Goal: Task Accomplishment & Management: Use online tool/utility

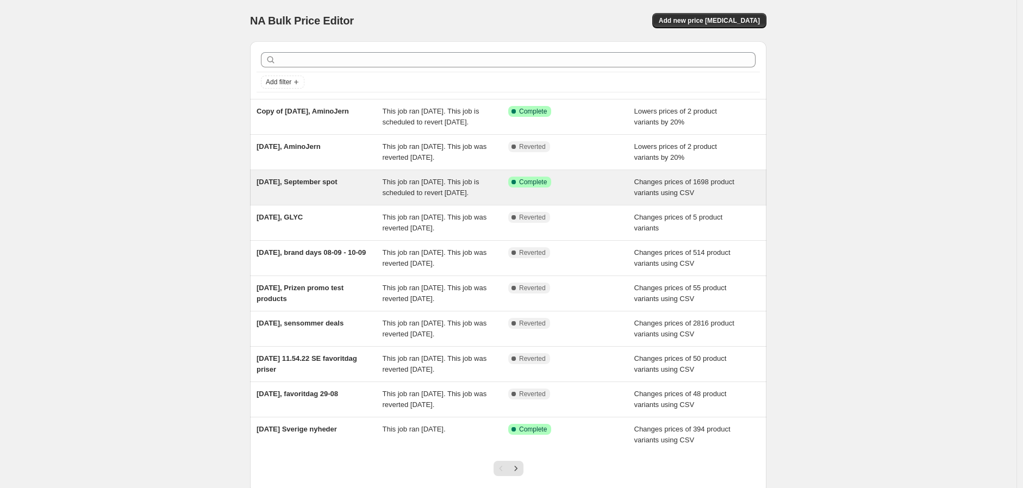
click at [713, 198] on div "Changes prices of 1698 product variants using CSV" at bounding box center [697, 188] width 126 height 22
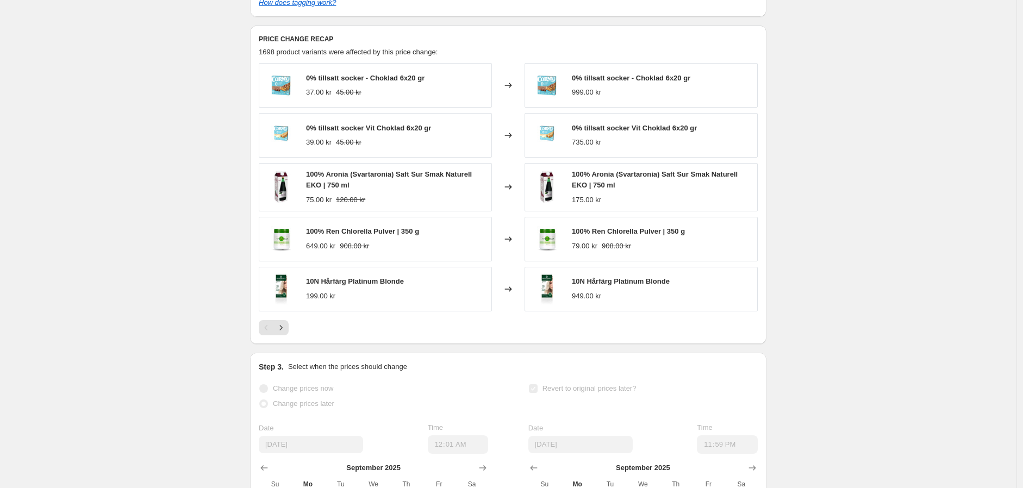
scroll to position [422, 0]
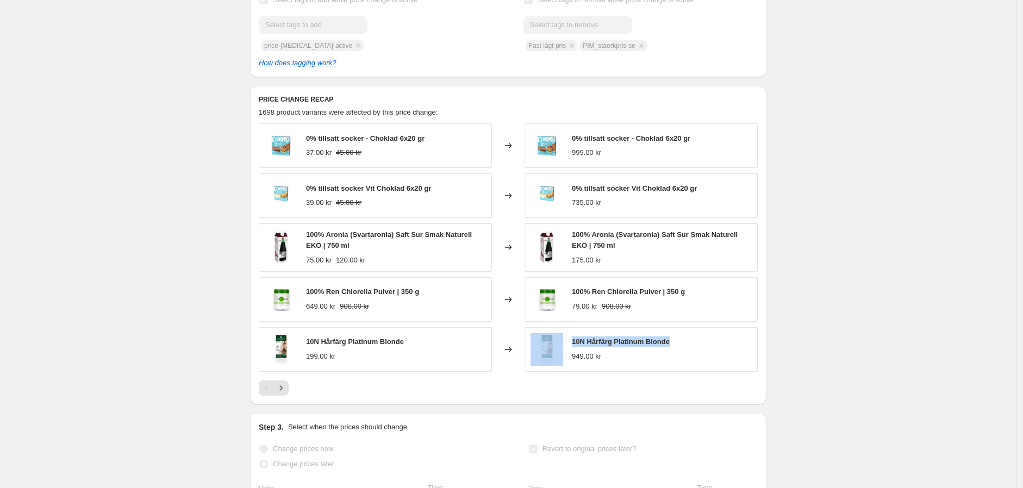
drag, startPoint x: 696, startPoint y: 353, endPoint x: 567, endPoint y: 354, distance: 128.8
click at [567, 354] on div "10N Hårfärg Platinum Blonde 949.00 kr" at bounding box center [640, 349] width 233 height 45
copy div "10N Hårfärg Platinum Blonde"
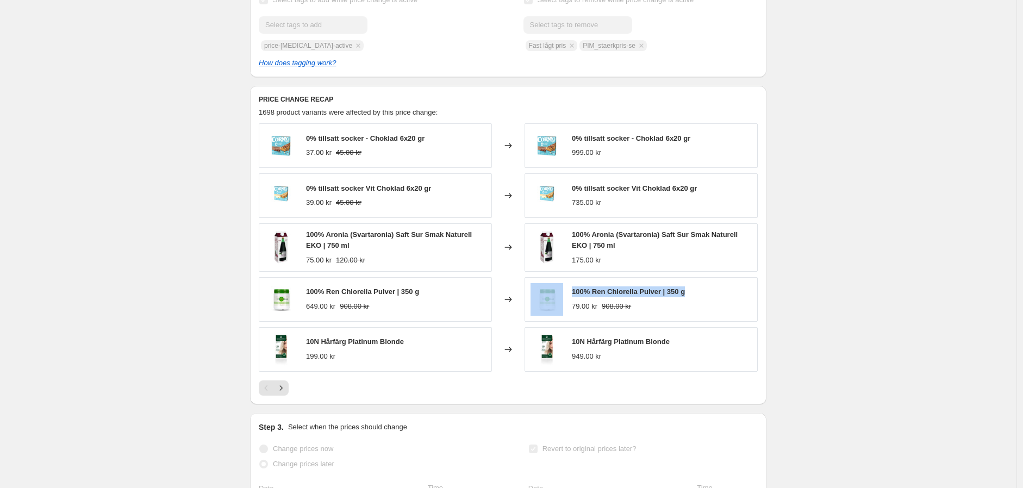
drag, startPoint x: 581, startPoint y: 299, endPoint x: 720, endPoint y: 302, distance: 138.6
click at [720, 302] on div "100% Ren Chlorella Pulver | 350 g 79.00 kr 908.00 kr" at bounding box center [640, 299] width 233 height 45
copy div "100% Ren Chlorella Pulver | 350 g"
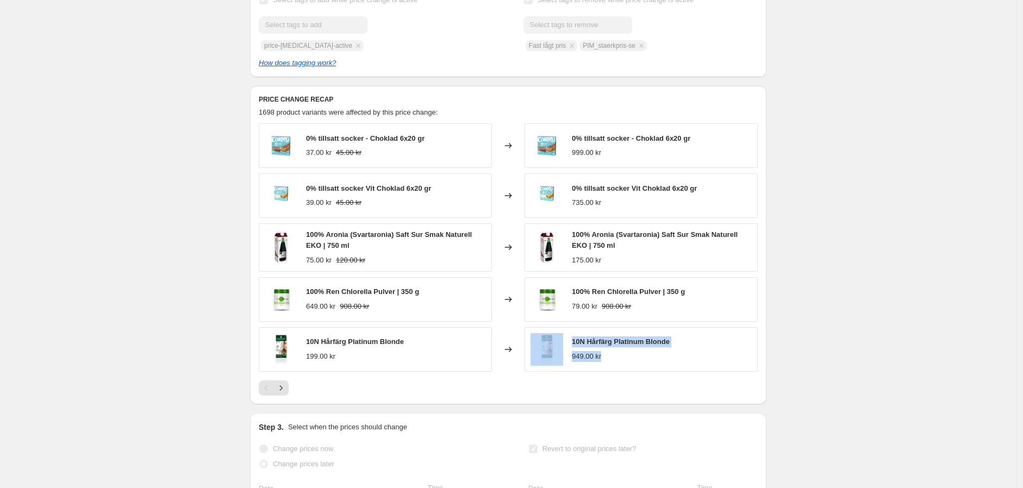
drag, startPoint x: 625, startPoint y: 377, endPoint x: 586, endPoint y: 321, distance: 67.8
click at [567, 368] on div "10N Hårfärg Platinum Blonde 949.00 kr" at bounding box center [640, 349] width 233 height 45
click at [808, 287] on div "[DATE], September spot. This page is ready [DATE], September spot Success Compl…" at bounding box center [508, 156] width 1016 height 1157
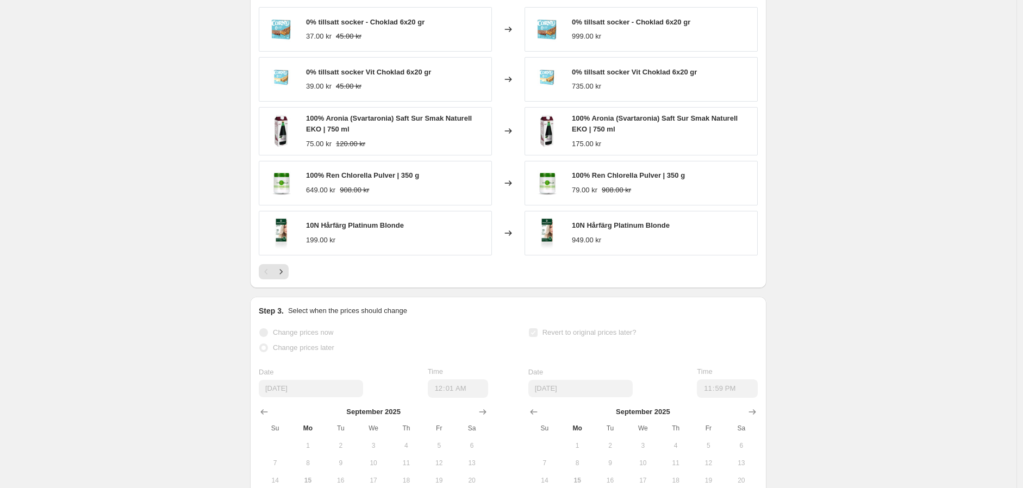
scroll to position [543, 0]
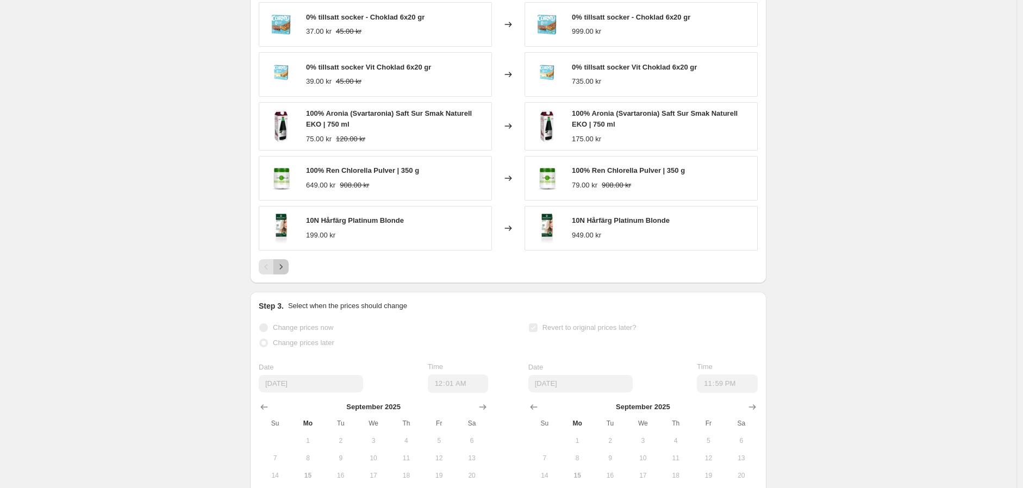
click at [286, 272] on icon "Next" at bounding box center [281, 266] width 11 height 11
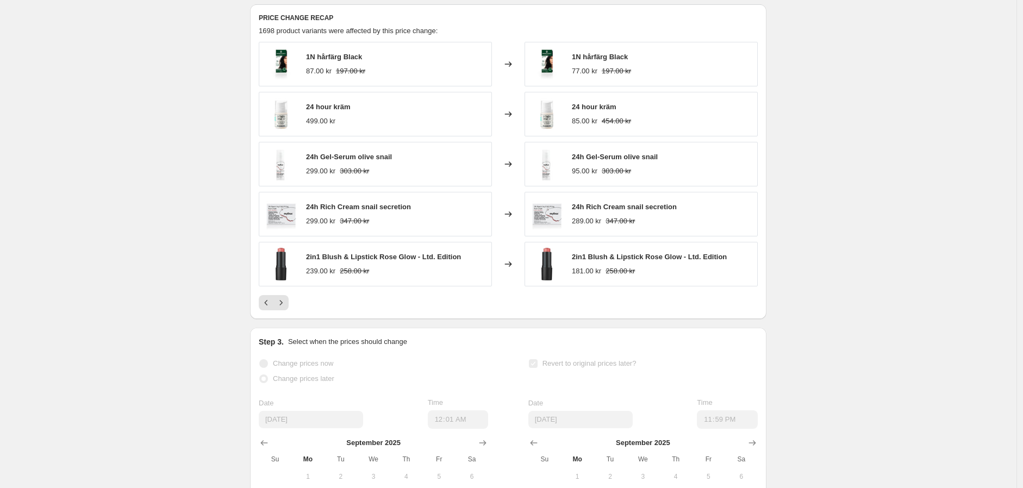
scroll to position [483, 0]
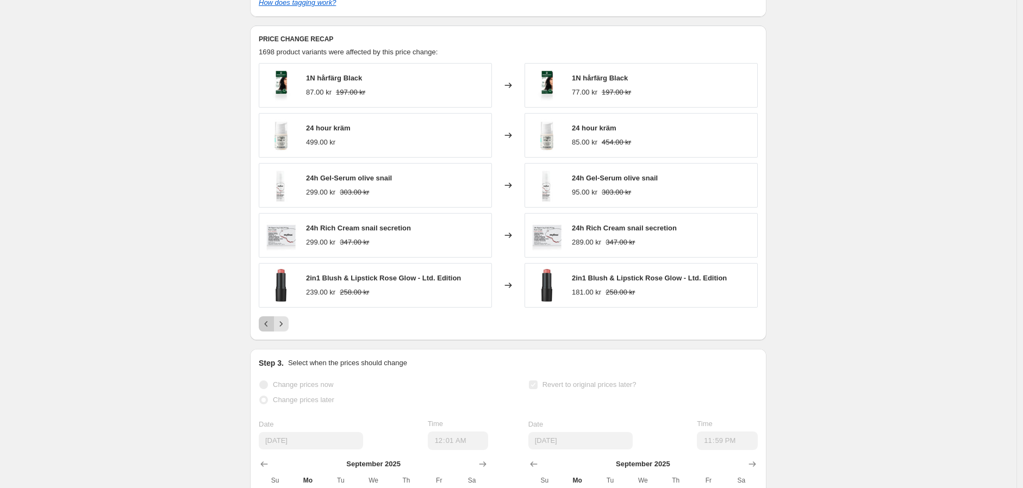
click at [267, 329] on icon "Previous" at bounding box center [266, 323] width 11 height 11
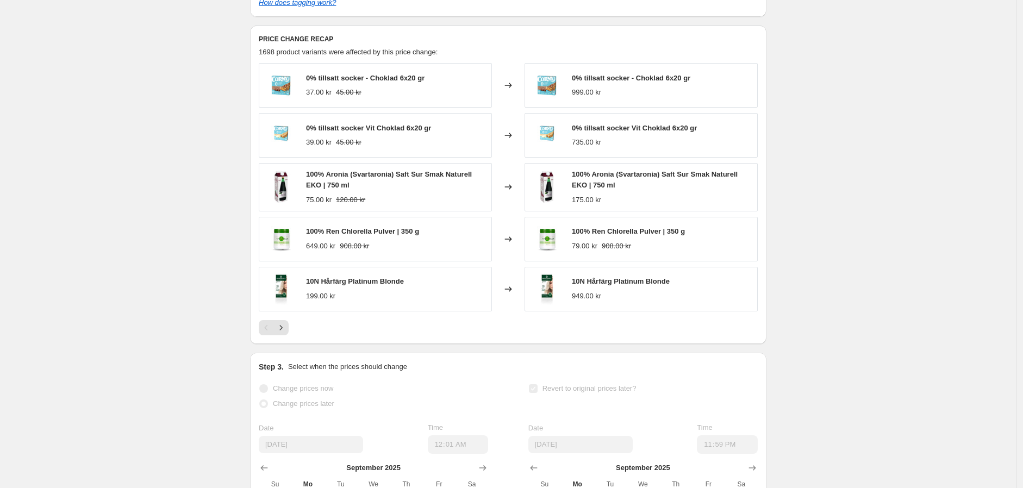
click at [185, 285] on div "[DATE], September spot. This page is ready [DATE], September spot Success Compl…" at bounding box center [508, 95] width 1016 height 1157
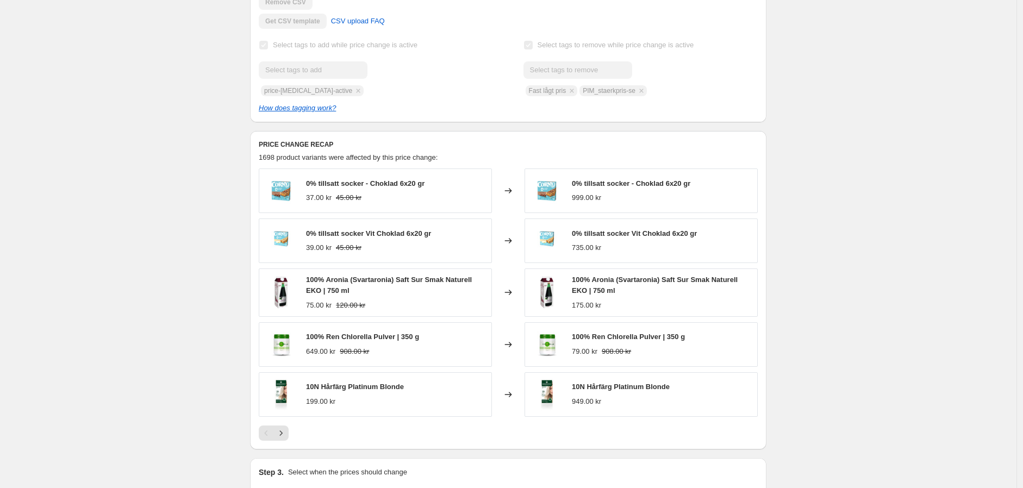
scroll to position [313, 0]
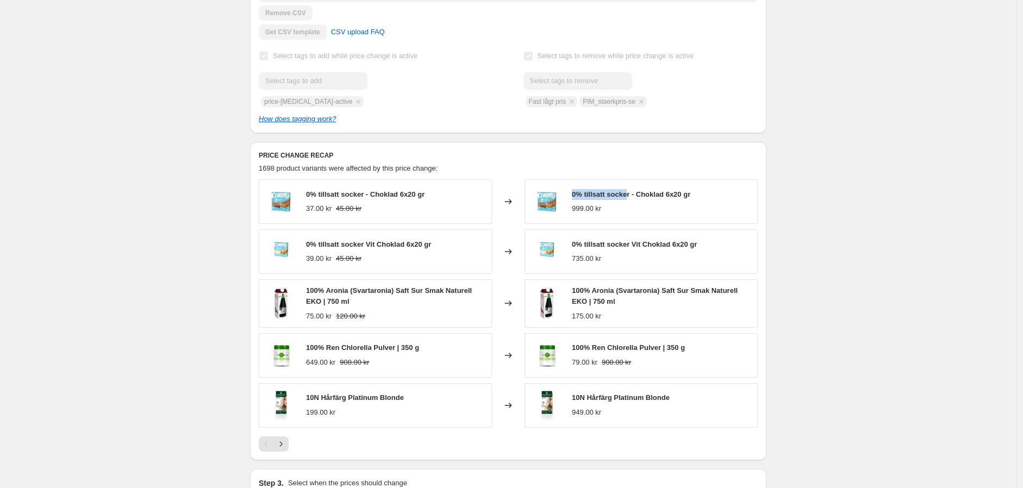
copy span "0% tillsatt socke"
drag, startPoint x: 621, startPoint y: 192, endPoint x: 627, endPoint y: 195, distance: 7.1
click at [627, 195] on div "0% tillsatt socker - Choklad 6x20 gr 999.00 kr" at bounding box center [640, 201] width 233 height 45
click at [763, 198] on div "PRICE CHANGE RECAP 1698 product variants were affected by this price change: 0%…" at bounding box center [508, 301] width 516 height 318
click at [588, 192] on span "0% tillsatt socker - Choklad 6x20 gr" at bounding box center [631, 194] width 118 height 8
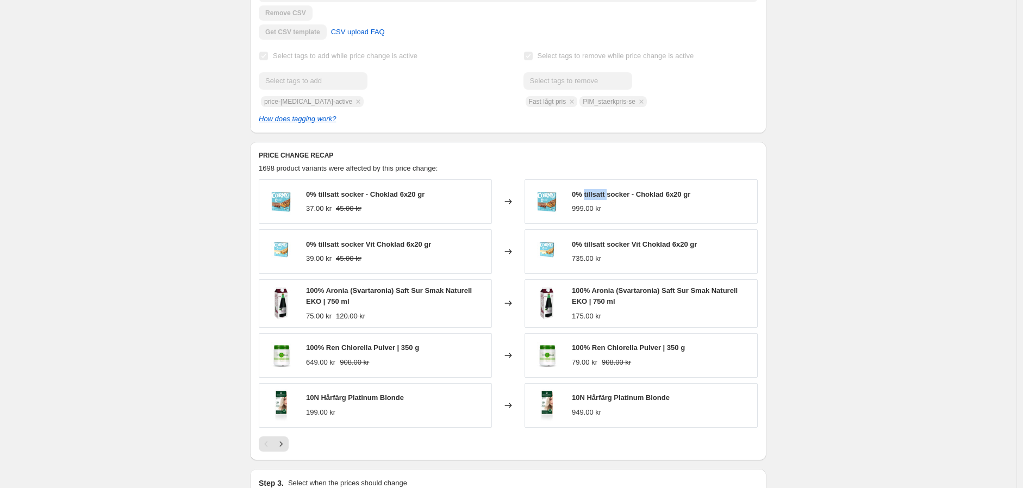
click at [588, 192] on span "0% tillsatt socker - Choklad 6x20 gr" at bounding box center [631, 194] width 118 height 8
copy span "0% tillsatt socker - Choklad 6x20 gr"
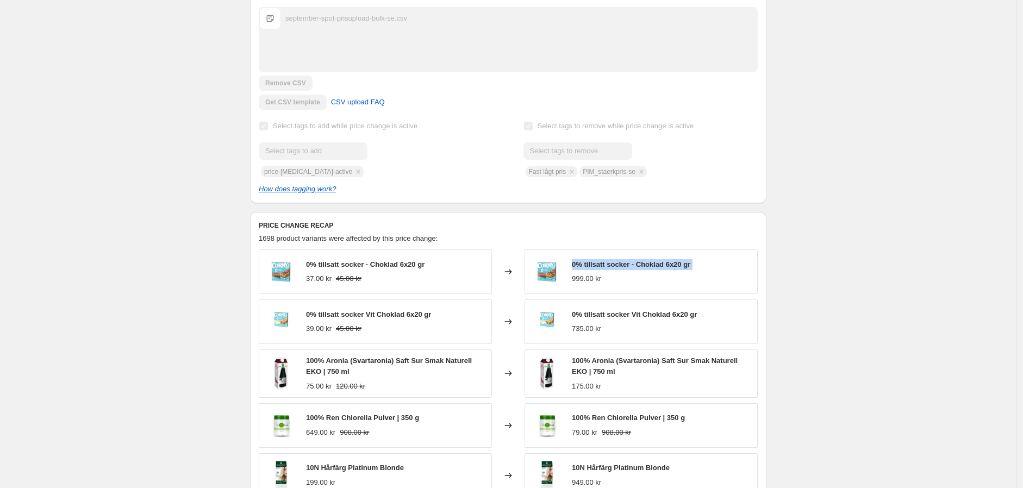
scroll to position [132, 0]
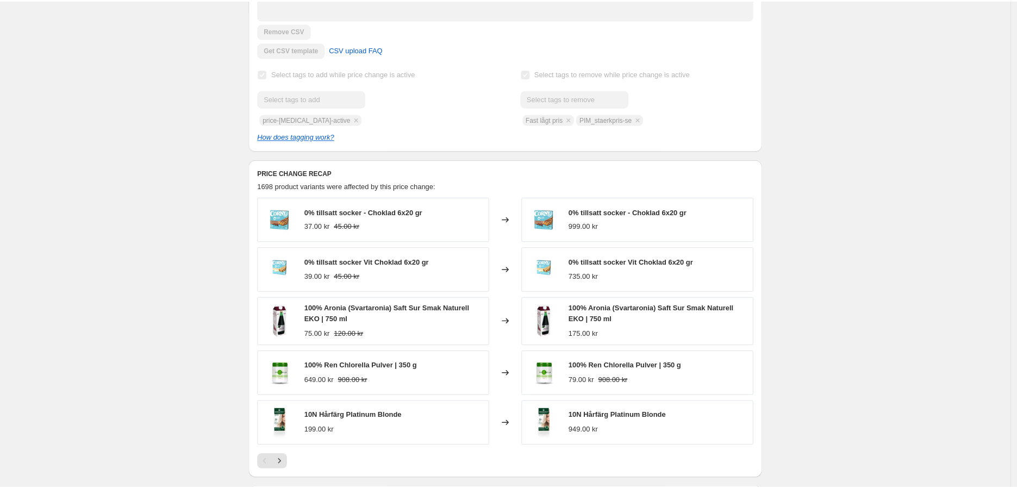
scroll to position [302, 0]
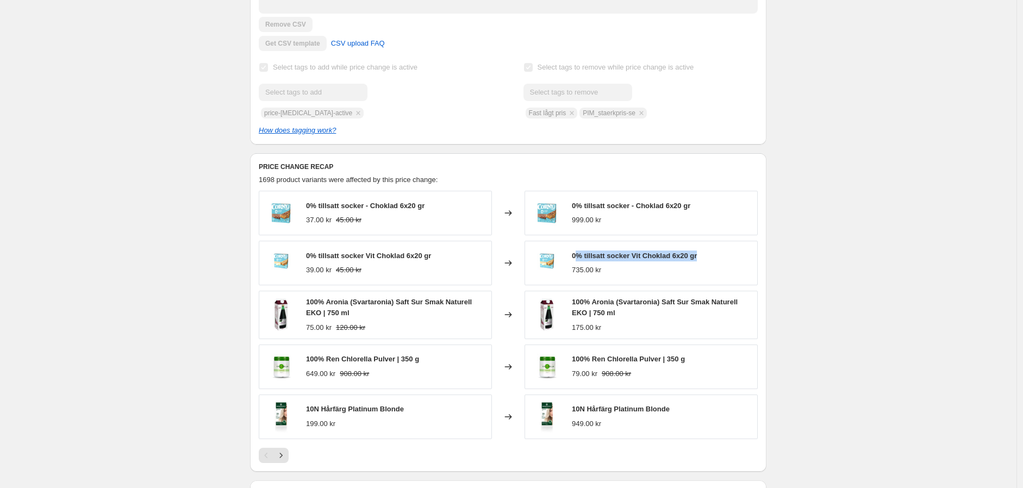
drag, startPoint x: 578, startPoint y: 259, endPoint x: 721, endPoint y: 256, distance: 143.5
click at [721, 256] on div "0% tillsatt socker Vit Choklad 6x20 gr 735.00 kr" at bounding box center [640, 263] width 233 height 45
click at [648, 257] on span "0% tillsatt socker Vit Choklad 6x20 gr" at bounding box center [634, 256] width 125 height 8
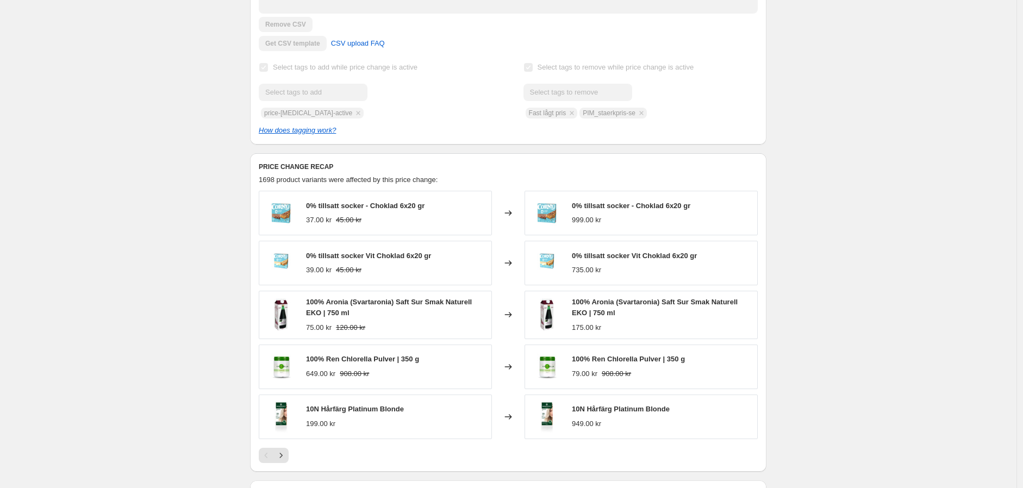
click at [608, 304] on span "100% Aronia (Svartaronia) Saft Sur Smak Naturell EKO | 750 ml" at bounding box center [655, 307] width 166 height 19
copy span "100% Aronia (Svartaronia) Saft Sur Smak Naturell EKO | 750 ml"
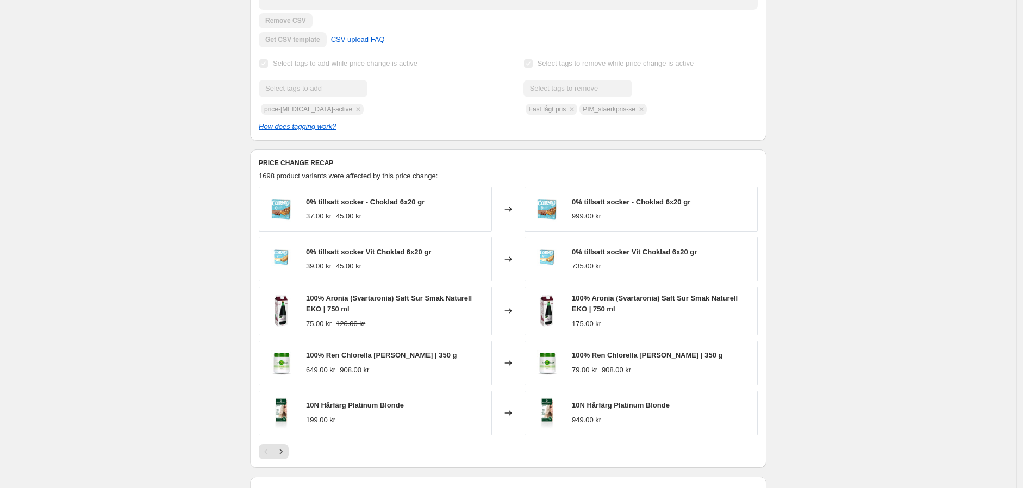
scroll to position [422, 0]
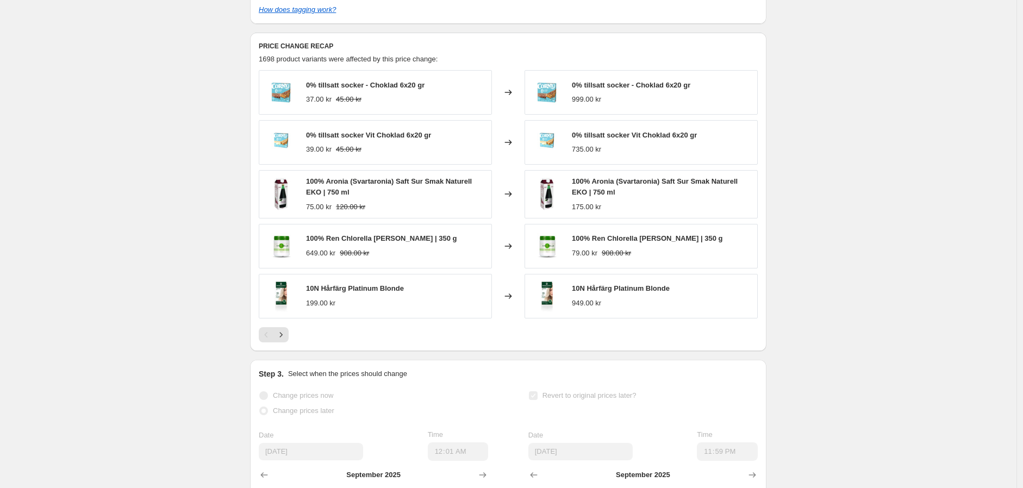
click at [289, 327] on div "Pagination" at bounding box center [280, 334] width 15 height 15
click at [281, 337] on icon "Next" at bounding box center [281, 334] width 11 height 11
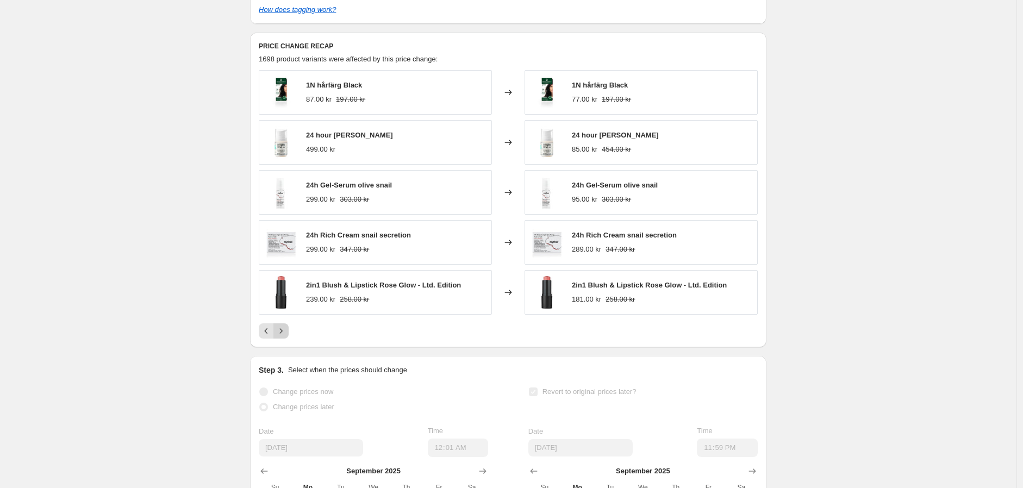
click at [284, 333] on icon "Next" at bounding box center [281, 331] width 11 height 11
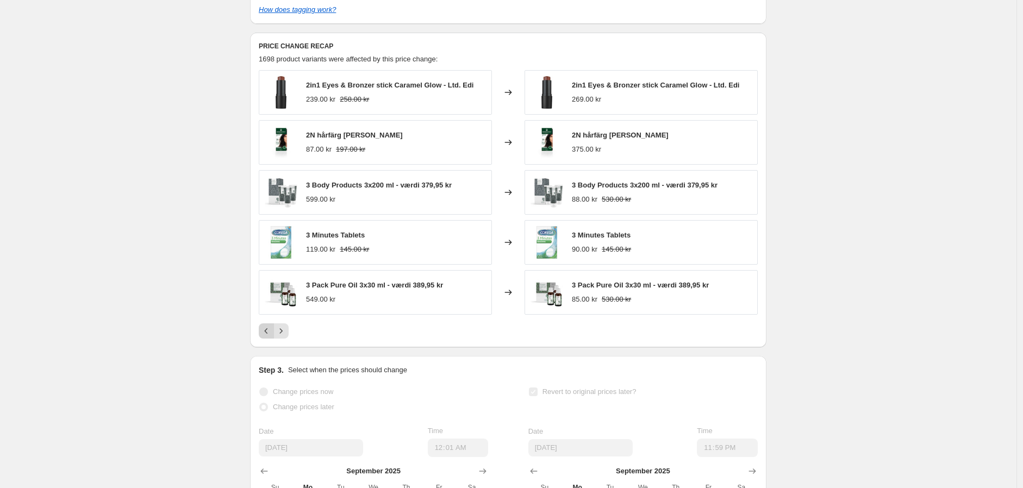
click at [262, 335] on button "Previous" at bounding box center [266, 330] width 15 height 15
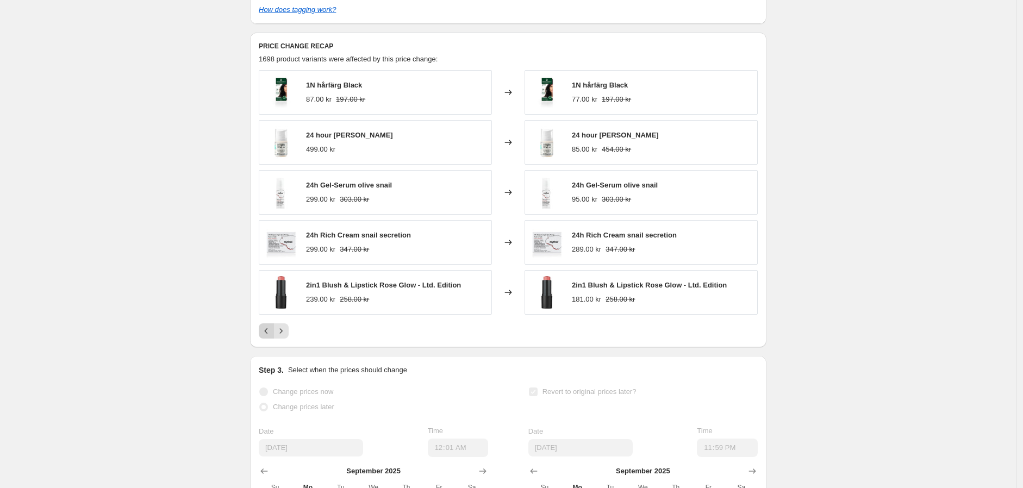
click at [272, 330] on icon "Previous" at bounding box center [266, 331] width 11 height 11
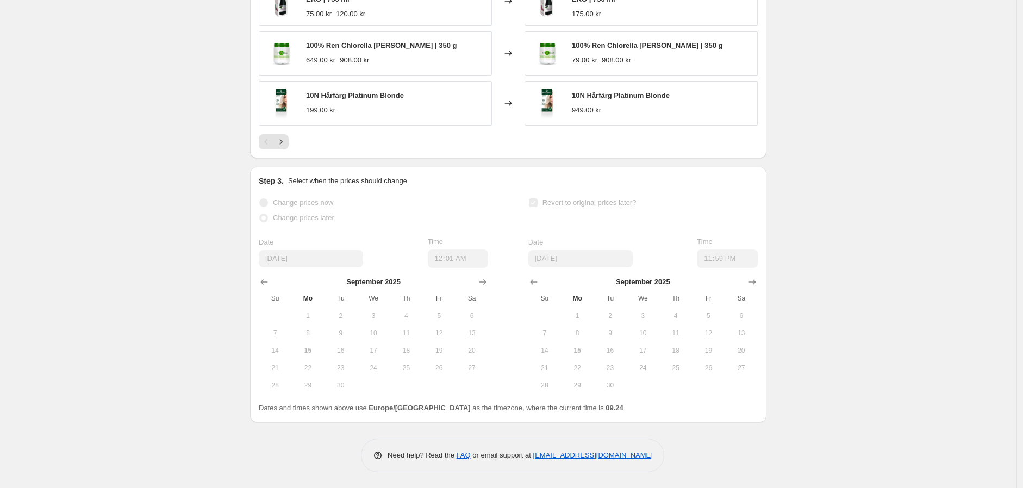
scroll to position [0, 0]
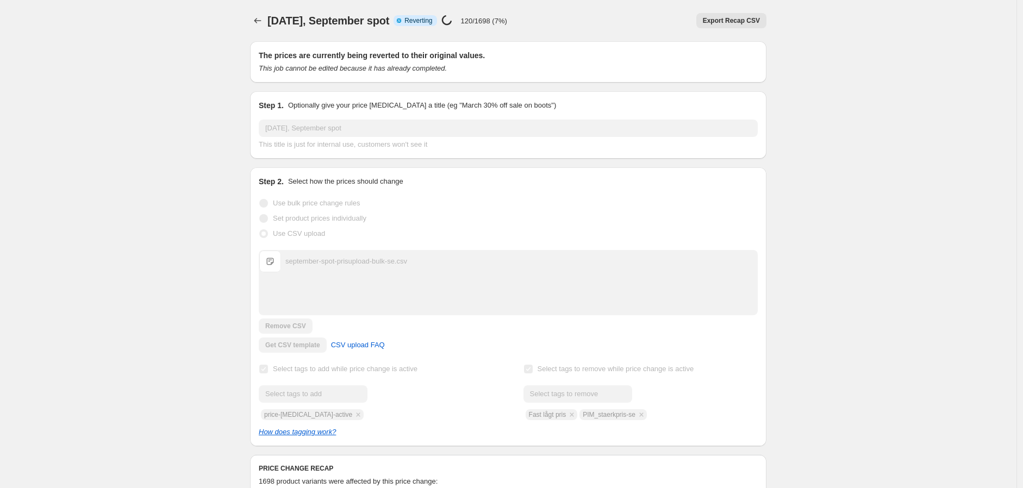
click at [730, 25] on button "Export Recap CSV" at bounding box center [731, 20] width 70 height 15
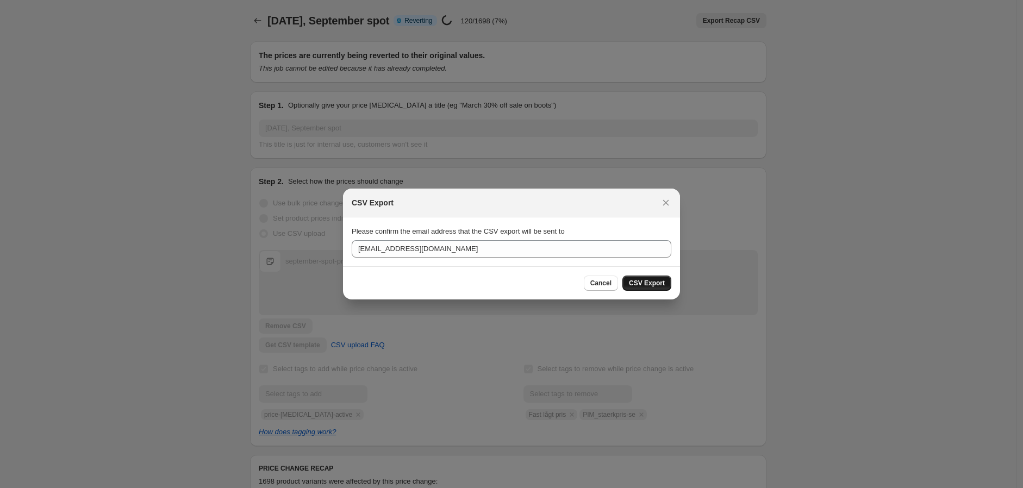
click at [649, 285] on span "CSV Export" at bounding box center [647, 283] width 36 height 9
